Goal: Transaction & Acquisition: Purchase product/service

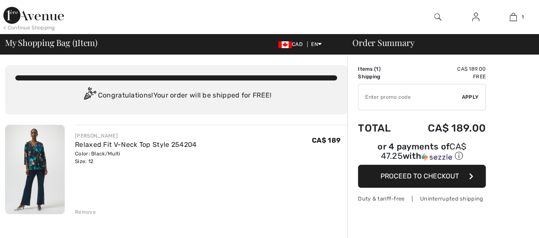
checkbox input "true"
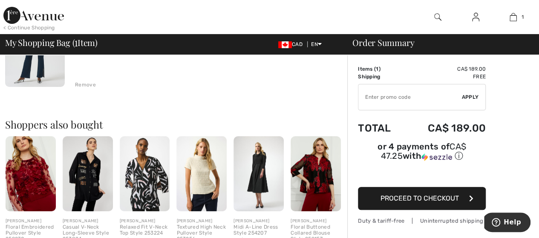
scroll to position [122, 0]
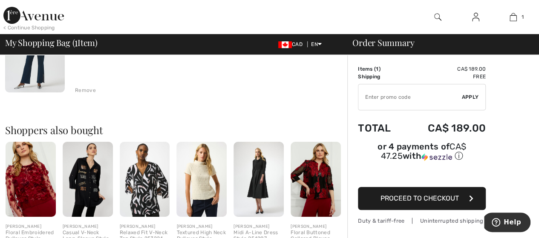
click at [418, 194] on span "Proceed to Checkout" at bounding box center [419, 198] width 78 height 8
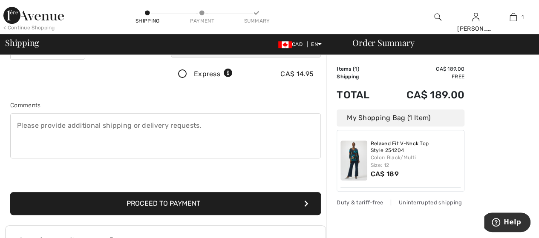
scroll to position [190, 0]
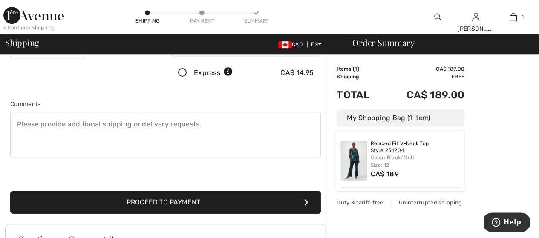
click at [197, 199] on button "Proceed to Payment" at bounding box center [165, 202] width 311 height 23
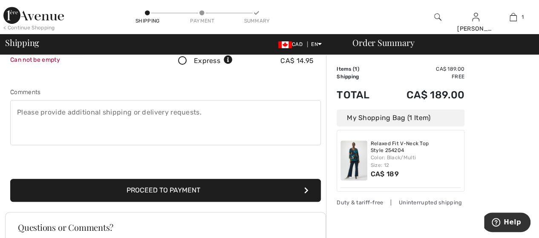
scroll to position [223, 0]
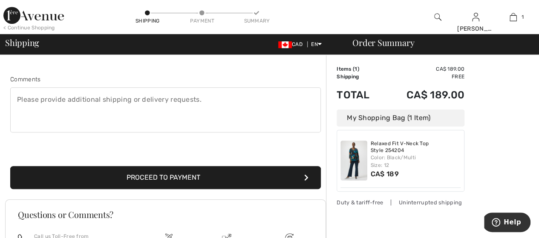
click at [187, 174] on button "Proceed to Payment" at bounding box center [165, 177] width 311 height 23
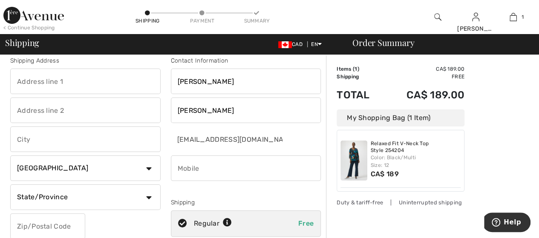
scroll to position [0, 0]
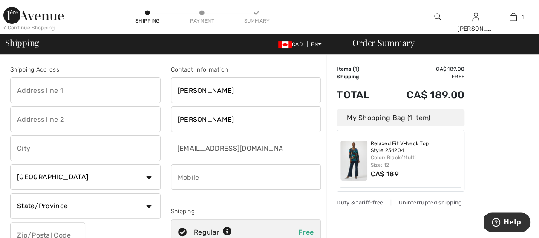
click at [86, 94] on input "text" at bounding box center [85, 91] width 150 height 26
type input "2985 Dougall Avenue"
type input "Windsor"
select select "ON"
type input "N9E 1S1"
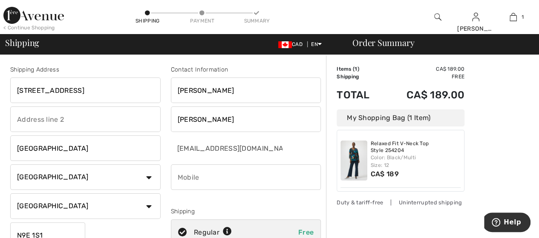
type input "5199667777"
type input "N9E1S1"
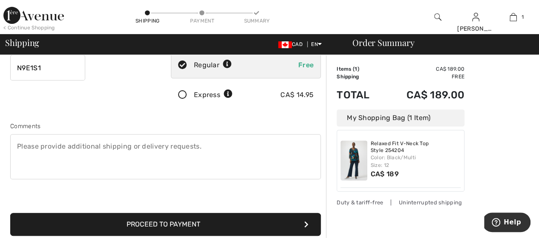
scroll to position [170, 0]
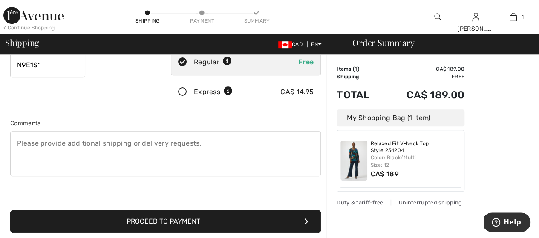
click at [194, 221] on button "Proceed to Payment" at bounding box center [165, 221] width 311 height 23
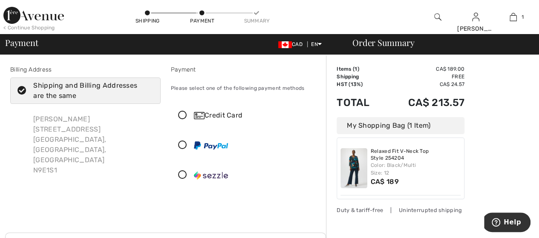
click at [210, 114] on div "Credit Card" at bounding box center [254, 115] width 121 height 10
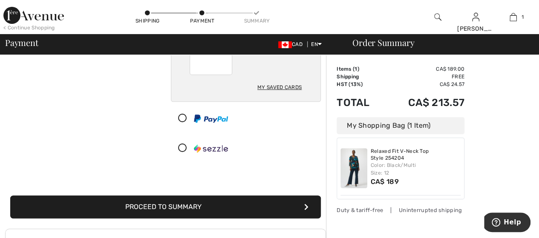
scroll to position [163, 0]
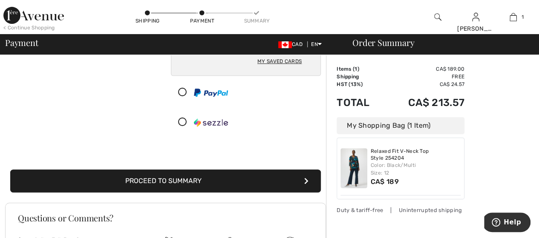
click at [180, 178] on button "Proceed to Summary" at bounding box center [165, 181] width 311 height 23
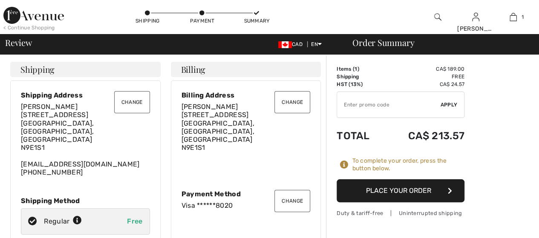
click at [184, 181] on div "Shipping Change Change Shipping Address [PERSON_NAME] [STREET_ADDRESS] [EMAIL_A…" at bounding box center [165, 172] width 321 height 220
click at [425, 190] on button "Place Your Order" at bounding box center [401, 190] width 128 height 23
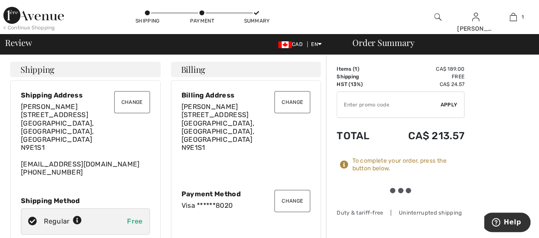
click at [389, 190] on div at bounding box center [401, 191] width 24 height 6
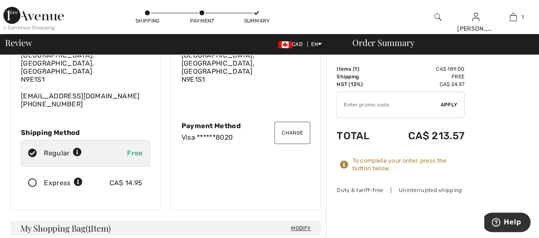
scroll to position [111, 0]
